Goal: Information Seeking & Learning: Learn about a topic

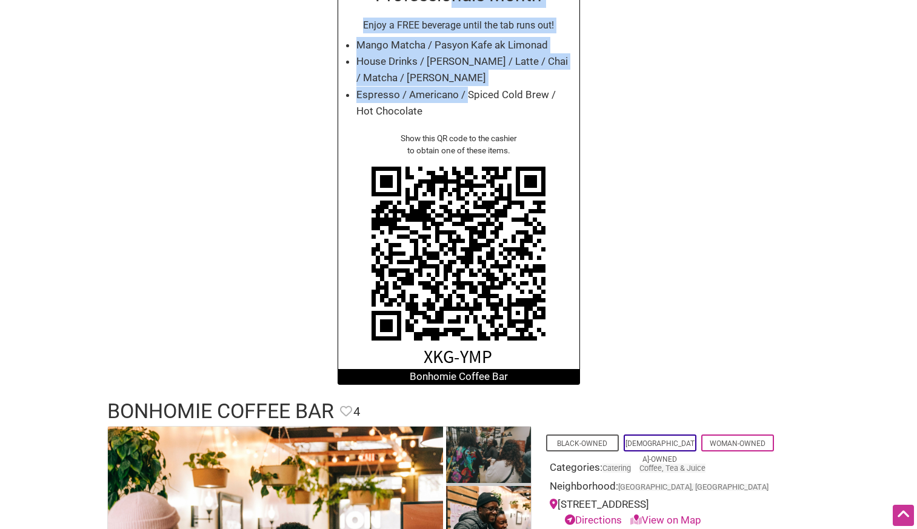
scroll to position [20, 0]
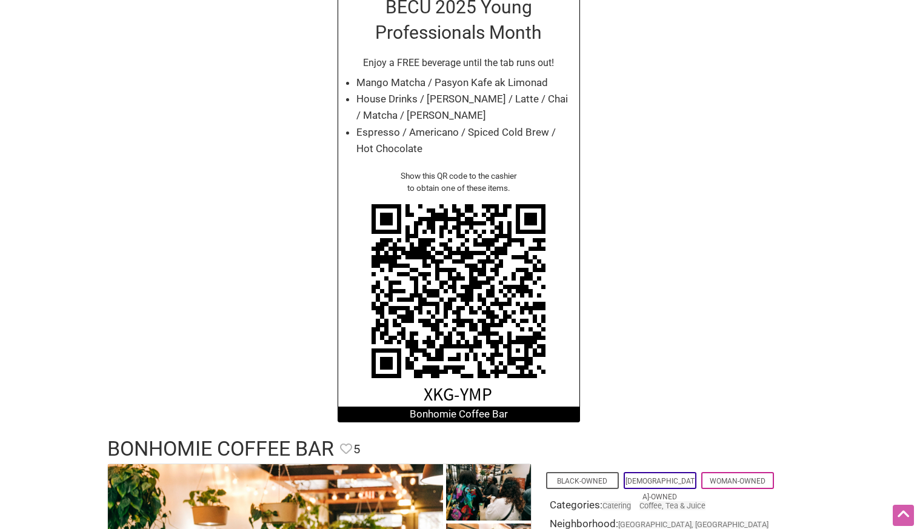
scroll to position [101, 0]
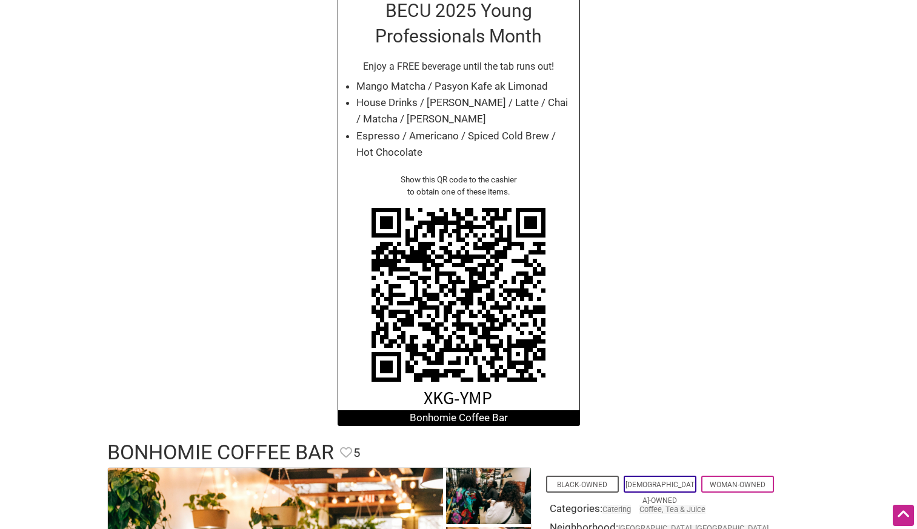
click at [496, 98] on li "House Drinks / [PERSON_NAME] / Latte / Chai / Matcha / [PERSON_NAME]" at bounding box center [465, 111] width 217 height 33
drag, startPoint x: 496, startPoint y: 98, endPoint x: 516, endPoint y: 118, distance: 27.9
click at [516, 118] on li "House Drinks / [PERSON_NAME] / Latte / Chai / Matcha / [PERSON_NAME]" at bounding box center [465, 111] width 217 height 33
click at [519, 118] on li "House Drinks / [PERSON_NAME] / Latte / Chai / Matcha / [PERSON_NAME]" at bounding box center [465, 111] width 217 height 33
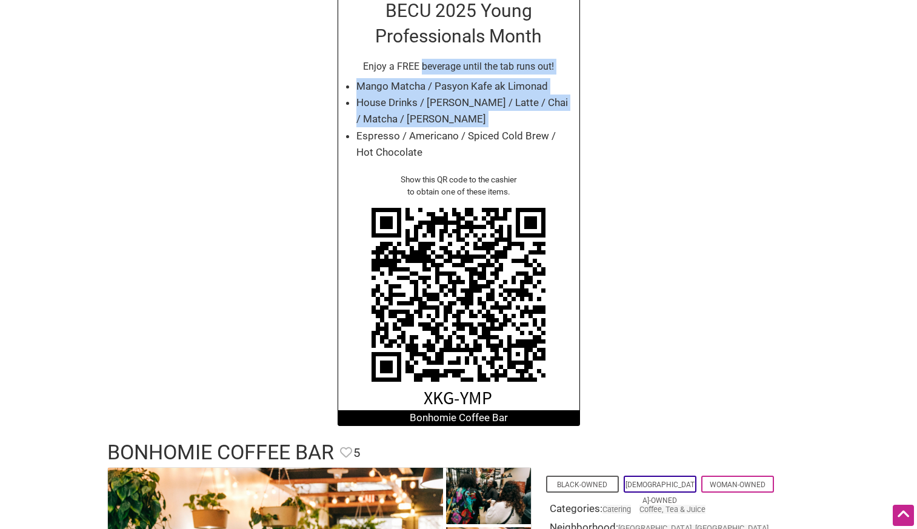
drag, startPoint x: 519, startPoint y: 118, endPoint x: 421, endPoint y: 70, distance: 108.7
click at [421, 70] on div "BECU 2025 Young Professionals Month Enjoy a FREE beverage until the tab runs ou…" at bounding box center [459, 209] width 243 height 435
click at [421, 70] on p "Enjoy a FREE beverage until the tab runs out!" at bounding box center [458, 67] width 229 height 16
drag, startPoint x: 421, startPoint y: 70, endPoint x: 467, endPoint y: 147, distance: 90.3
click at [467, 148] on div "BECU 2025 Young Professionals Month Enjoy a FREE beverage until the tab runs ou…" at bounding box center [459, 209] width 243 height 435
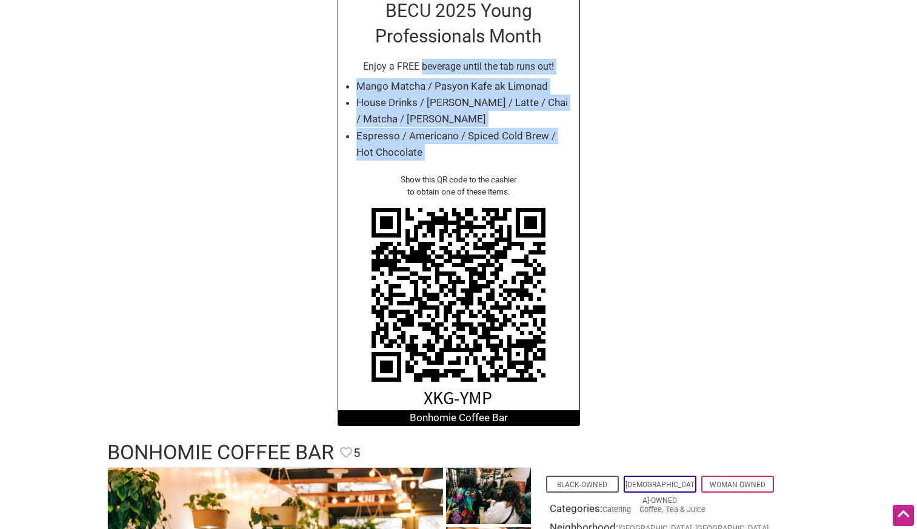
click at [467, 147] on li "Espresso / Americano / Spiced Cold Brew / Hot Chocolate" at bounding box center [465, 144] width 217 height 33
drag, startPoint x: 467, startPoint y: 147, endPoint x: 406, endPoint y: 80, distance: 91.0
click at [406, 80] on ul "Mango Matcha / Pasyon Kafe ak Limonad House Drinks / Zoranj Latte / Latte / Cha…" at bounding box center [465, 119] width 217 height 82
